Goal: Download file/media

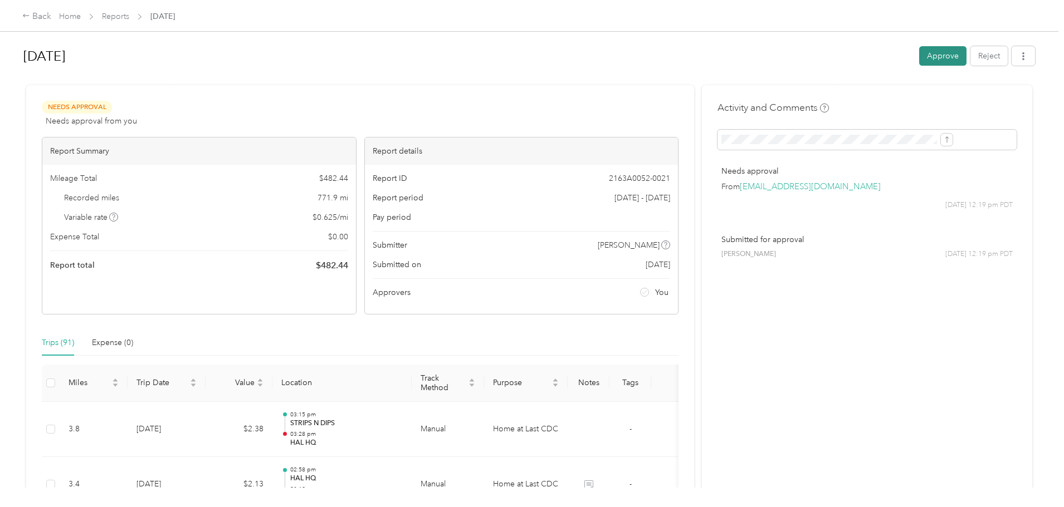
click at [919, 54] on button "Approve" at bounding box center [942, 55] width 47 height 19
click at [1019, 58] on icon "button" at bounding box center [1023, 56] width 8 height 8
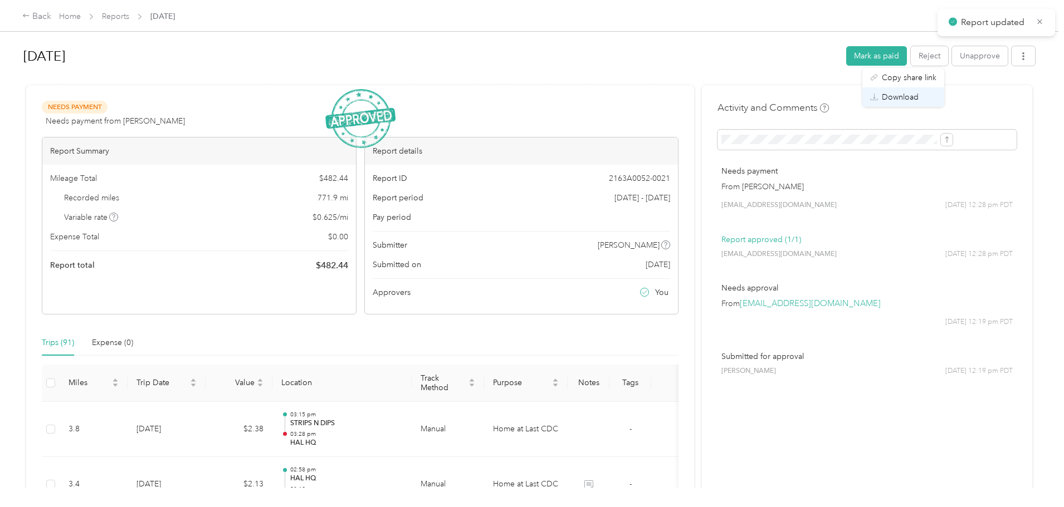
click at [911, 91] on span "Download" at bounding box center [900, 97] width 37 height 12
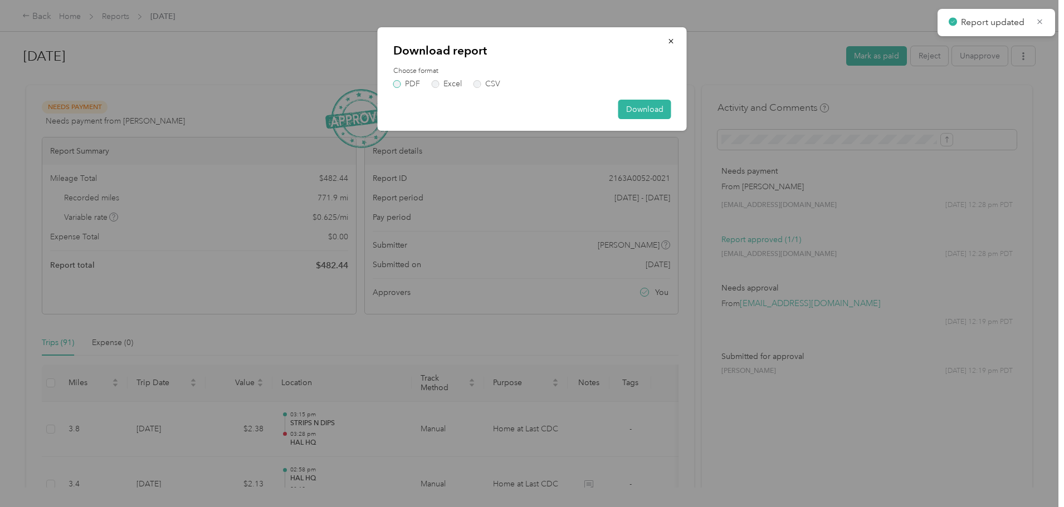
click at [395, 86] on label "PDF" at bounding box center [406, 84] width 27 height 8
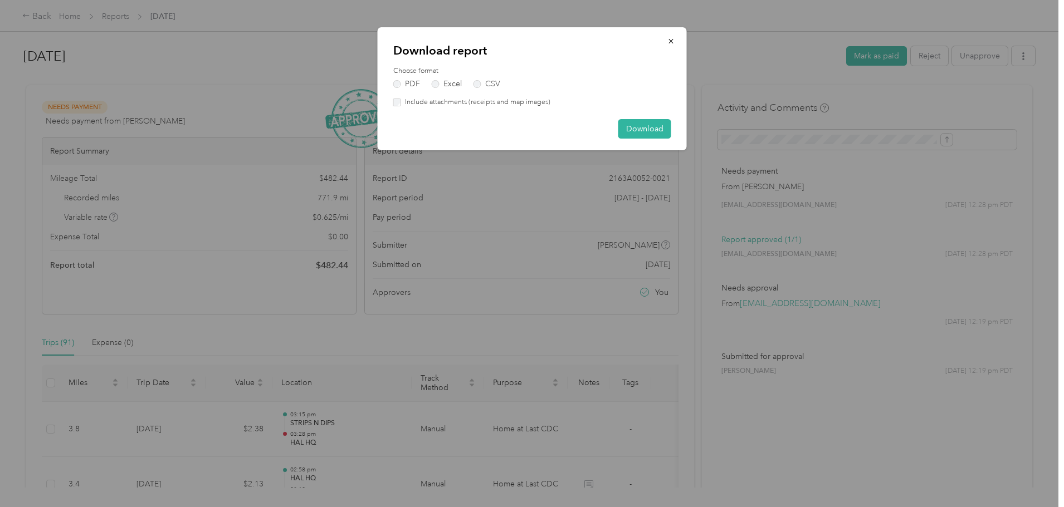
click at [401, 104] on label "Include attachments (receipts and map images)" at bounding box center [475, 102] width 149 height 10
click at [641, 128] on button "Download" at bounding box center [644, 128] width 53 height 19
